Goal: Information Seeking & Learning: Understand process/instructions

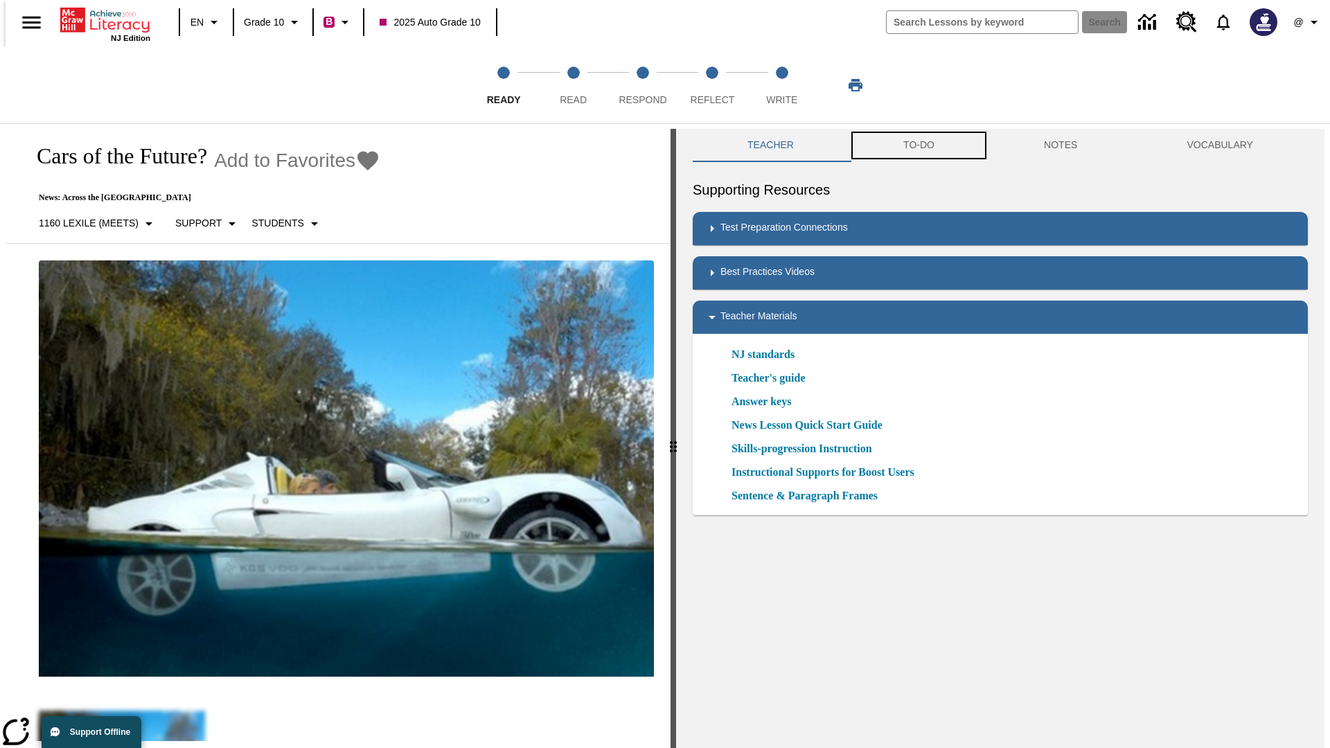
click at [918, 146] on button "TO-DO" at bounding box center [919, 145] width 141 height 33
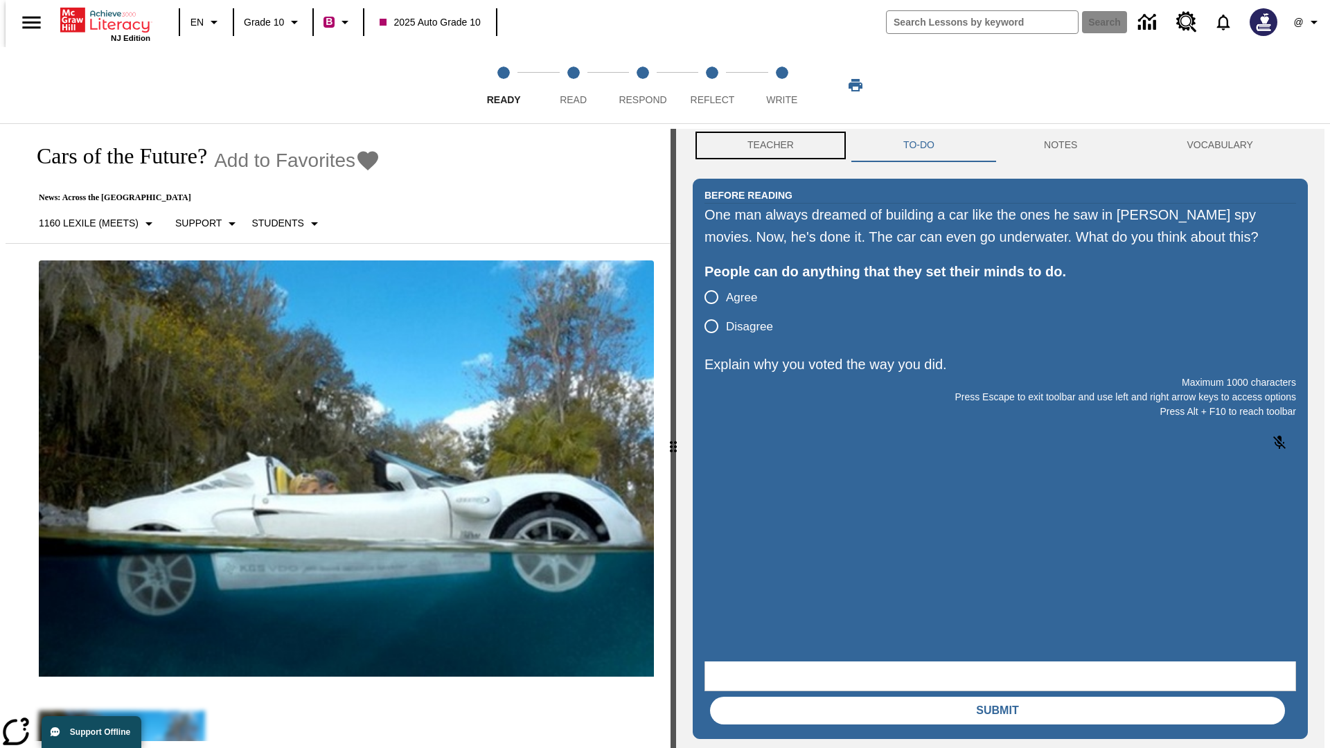
scroll to position [1, 0]
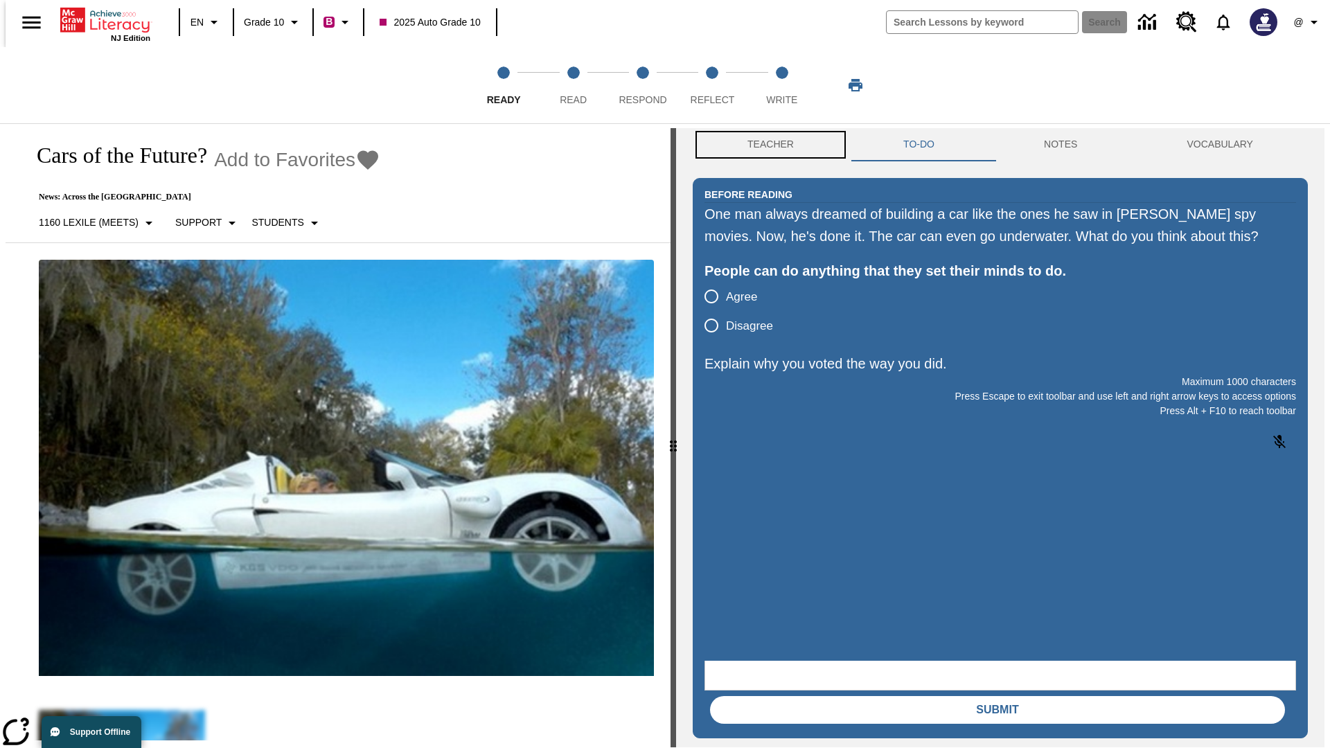
click at [766, 146] on button "Teacher" at bounding box center [771, 144] width 156 height 33
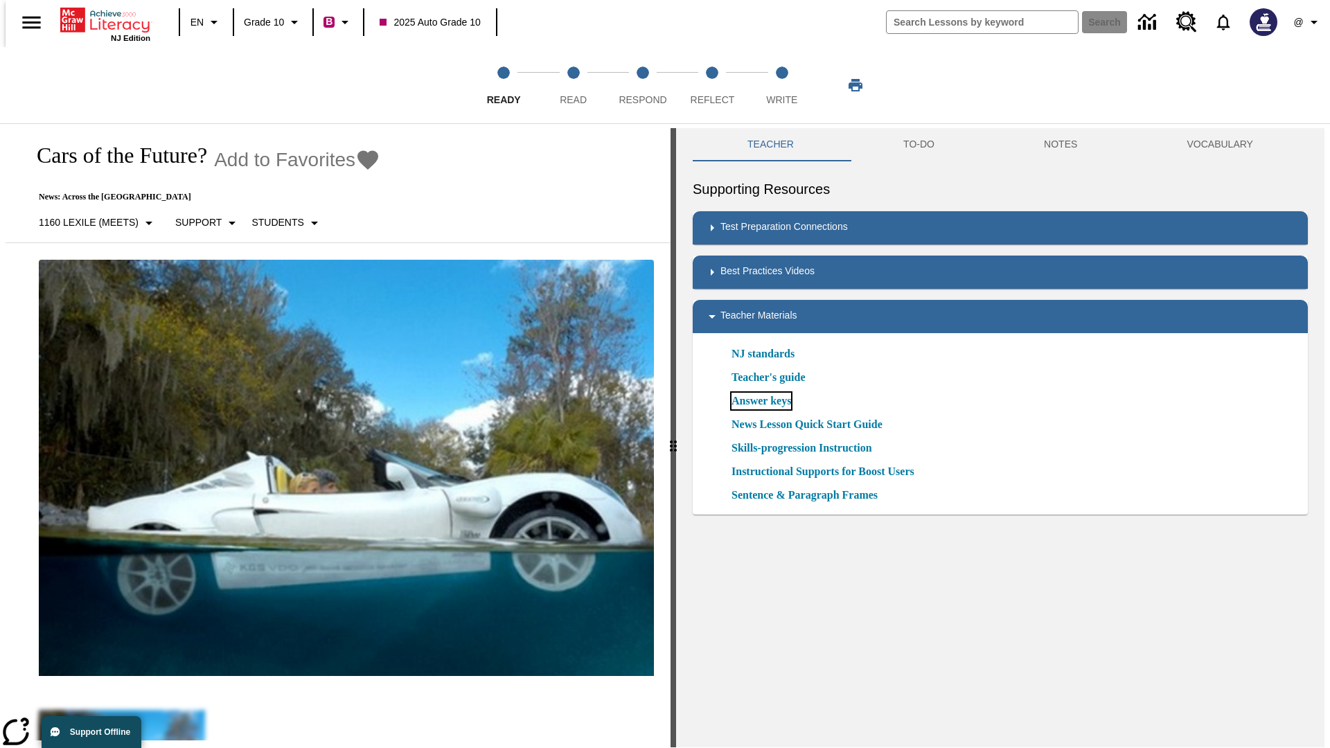
click at [761, 401] on link "Answer keys" at bounding box center [762, 401] width 60 height 17
click at [573, 85] on span "Read" at bounding box center [573, 94] width 27 height 25
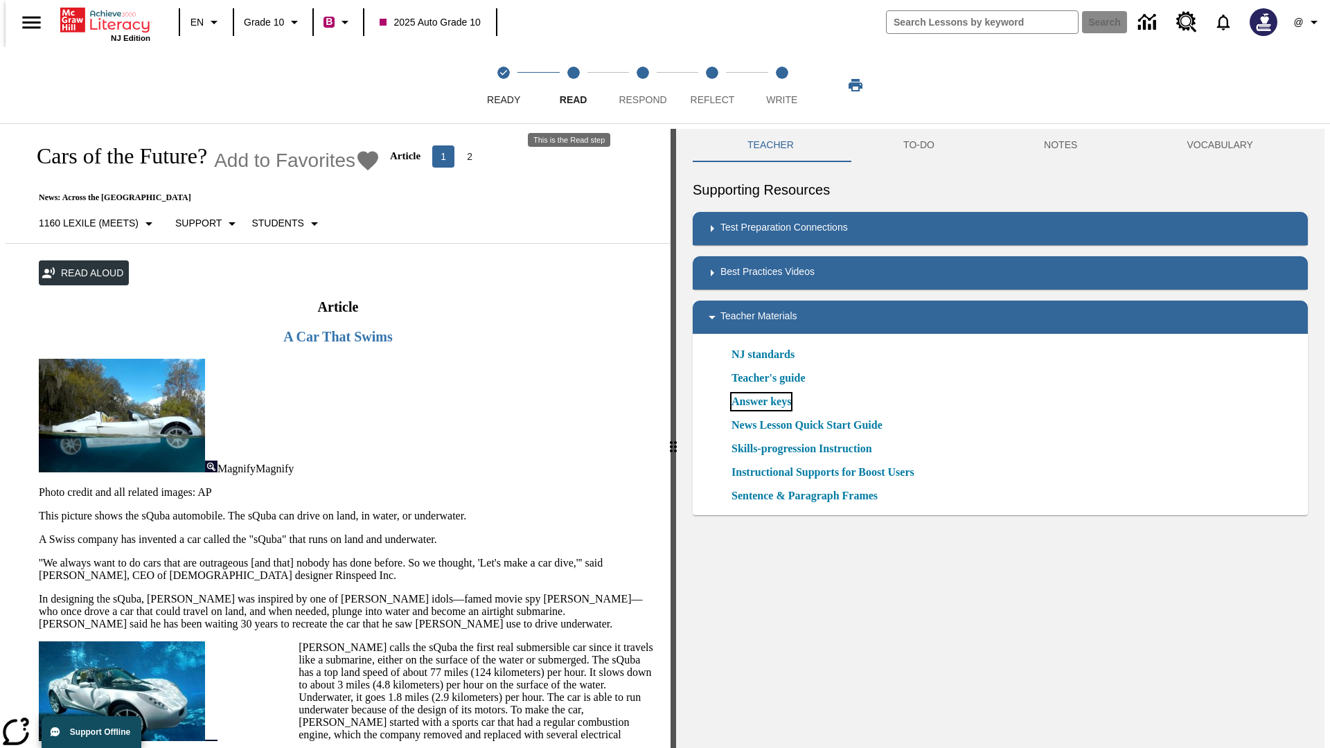
click at [761, 402] on link "Answer keys" at bounding box center [762, 402] width 60 height 17
click at [643, 85] on span "Respond" at bounding box center [643, 94] width 48 height 25
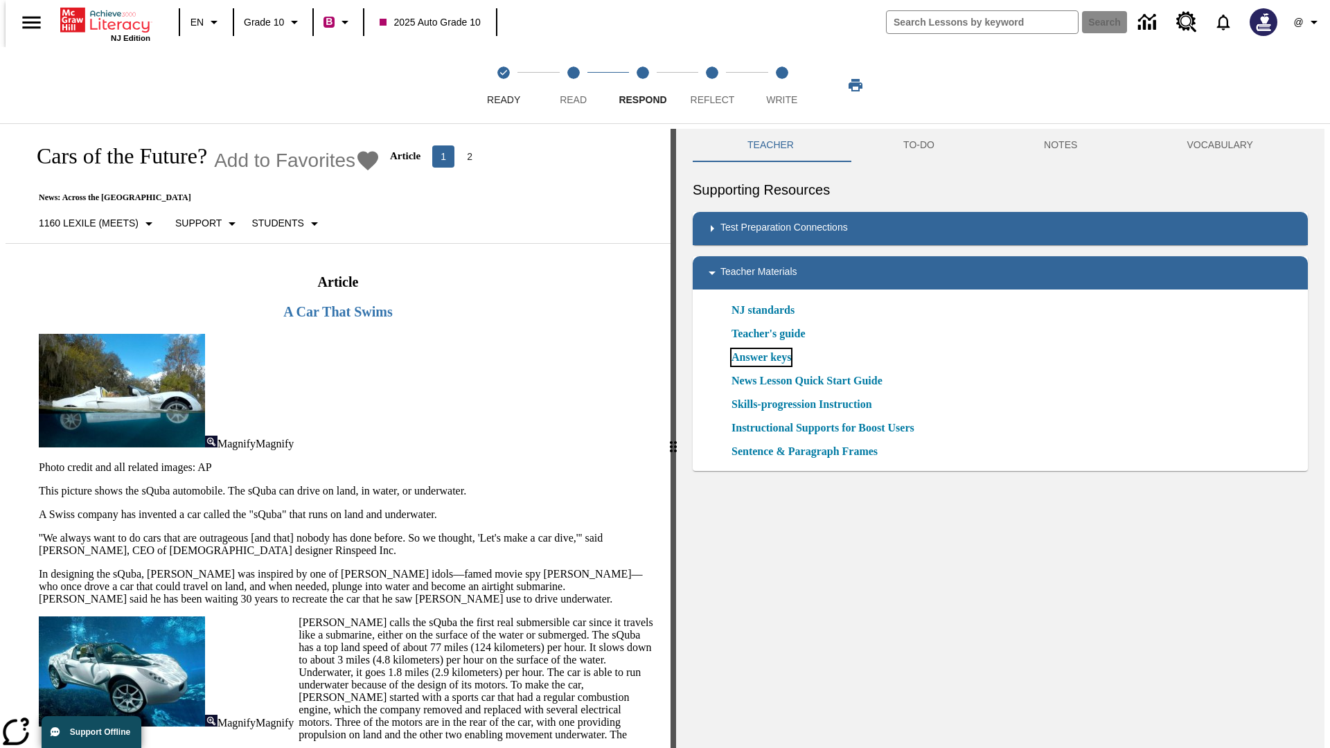
click at [761, 358] on link "Answer keys" at bounding box center [762, 357] width 60 height 17
click at [712, 85] on span "Reflect" at bounding box center [713, 94] width 44 height 25
click at [761, 358] on link "Answer keys" at bounding box center [762, 357] width 60 height 17
click at [782, 85] on span "Write" at bounding box center [781, 94] width 31 height 25
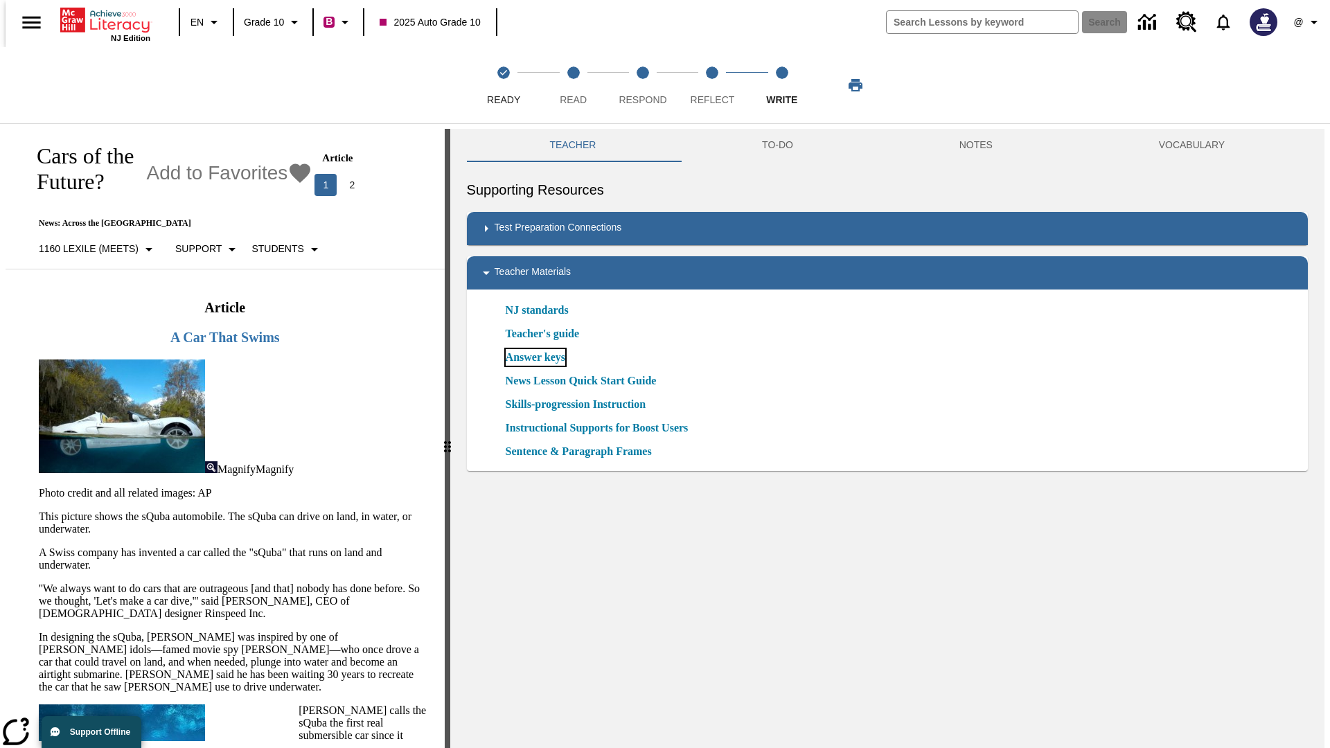
click at [534, 358] on link "Answer keys" at bounding box center [536, 357] width 60 height 17
